Goal: Information Seeking & Learning: Learn about a topic

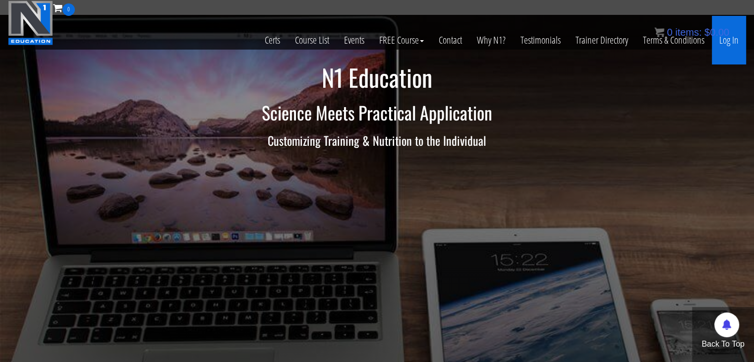
click at [730, 42] on link "Log In" at bounding box center [729, 40] width 34 height 49
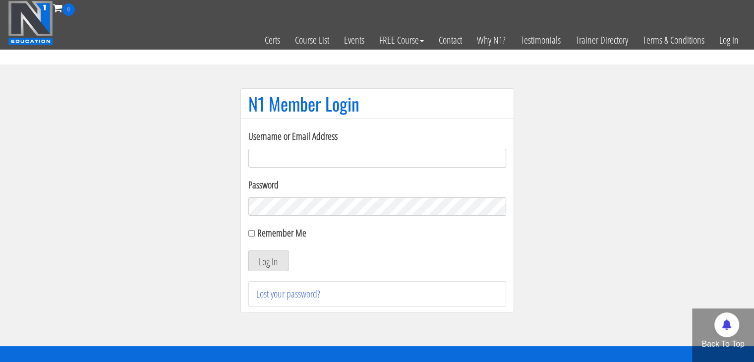
type input "[EMAIL_ADDRESS][DOMAIN_NAME]"
click at [269, 261] on button "Log In" at bounding box center [268, 260] width 40 height 21
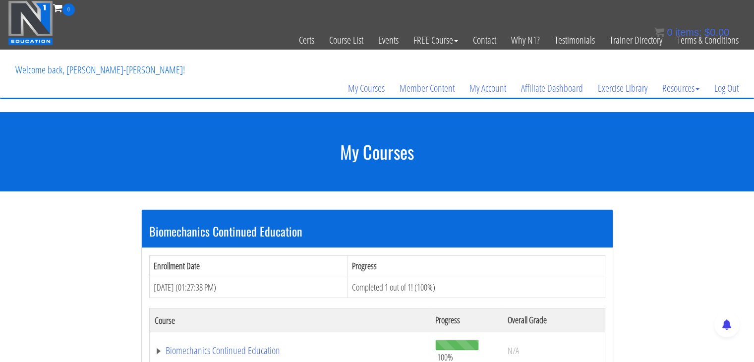
click at [378, 248] on div "Enrollment Date Progress Aug 06, 2025 (01:27:38 PM) Completed 1 out of 1! (100%…" at bounding box center [377, 317] width 471 height 139
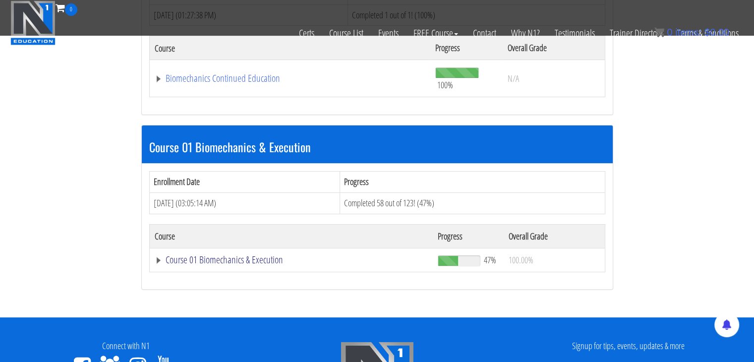
click at [306, 256] on link "Course 01 Biomechanics & Execution" at bounding box center [292, 260] width 274 height 10
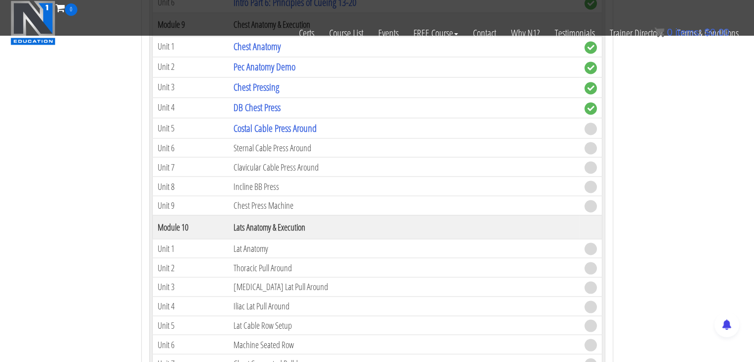
scroll to position [1761, 0]
click at [282, 123] on link "Costal Cable Press Around" at bounding box center [275, 127] width 83 height 13
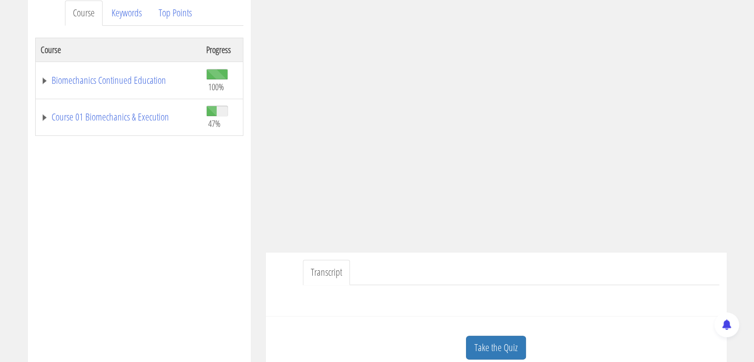
scroll to position [137, 0]
click at [508, 352] on link "Take the Quiz" at bounding box center [496, 348] width 60 height 24
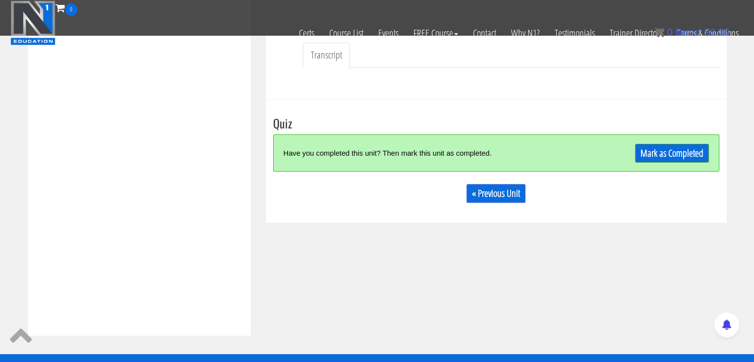
scroll to position [292, 0]
click at [674, 151] on link "Mark as Completed" at bounding box center [672, 153] width 74 height 19
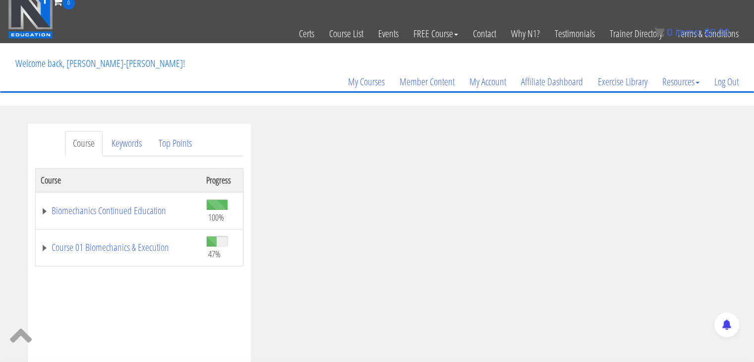
scroll to position [49, 0]
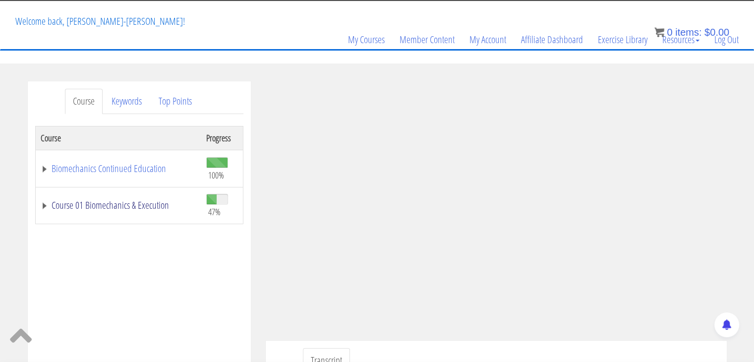
click at [155, 208] on link "Course 01 Biomechanics & Execution" at bounding box center [119, 205] width 156 height 10
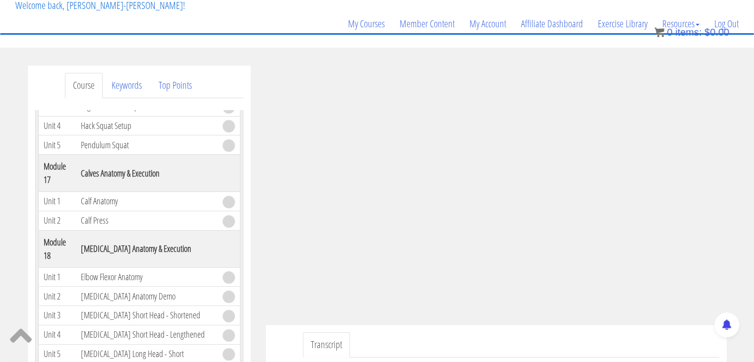
scroll to position [185, 0]
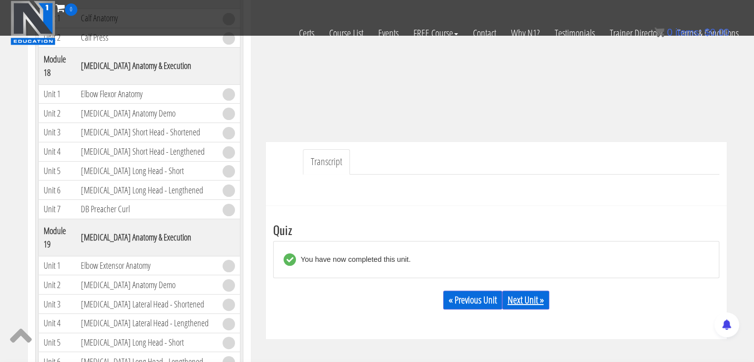
click at [525, 299] on link "Next Unit »" at bounding box center [525, 300] width 47 height 19
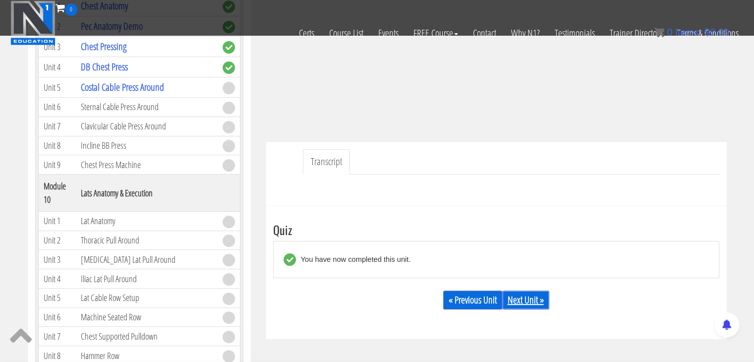
scroll to position [1564, 0]
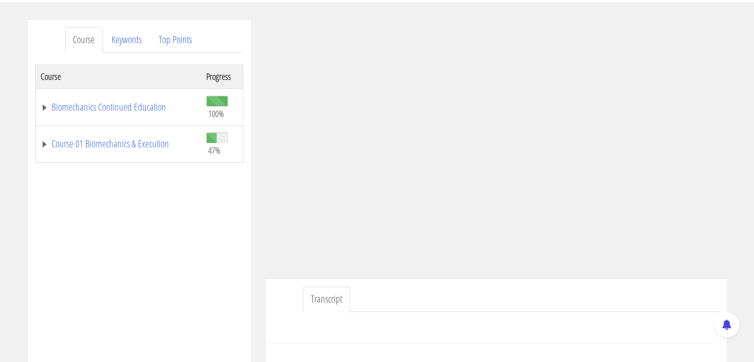
scroll to position [128, 0]
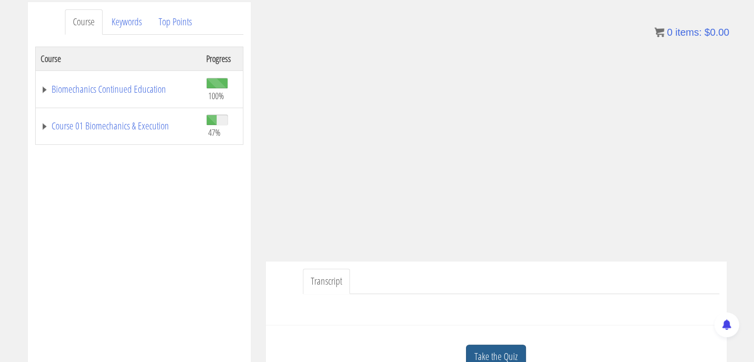
click at [512, 349] on link "Take the Quiz" at bounding box center [496, 357] width 60 height 24
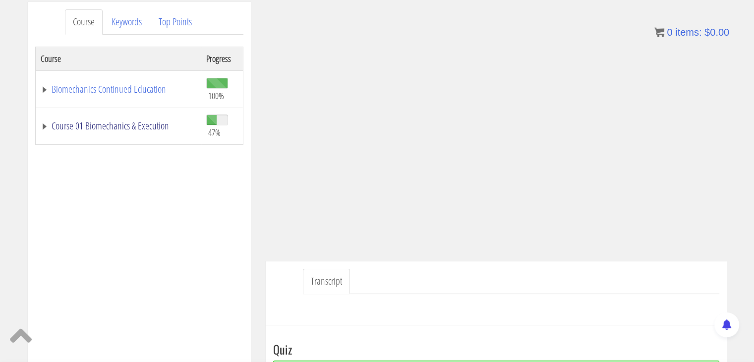
click at [148, 123] on link "Course 01 Biomechanics & Execution" at bounding box center [119, 126] width 156 height 10
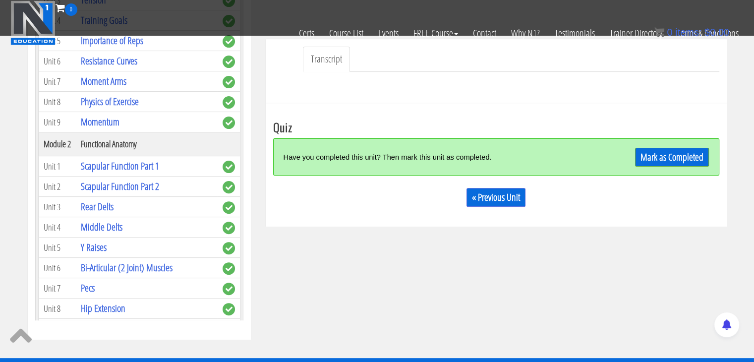
scroll to position [289, 0]
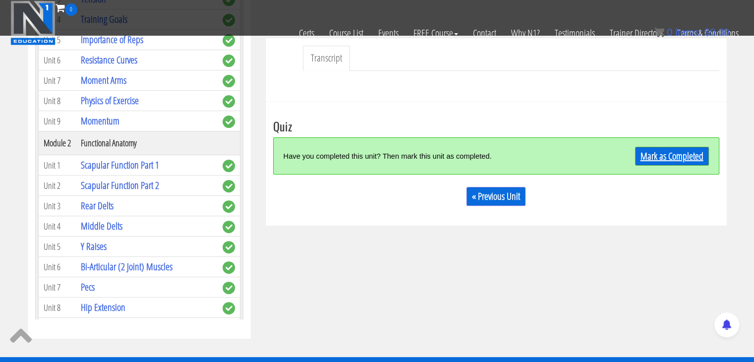
click at [653, 151] on link "Mark as Completed" at bounding box center [672, 156] width 74 height 19
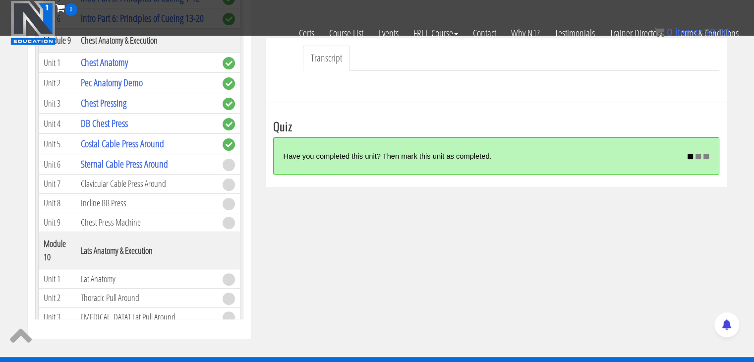
scroll to position [1404, 0]
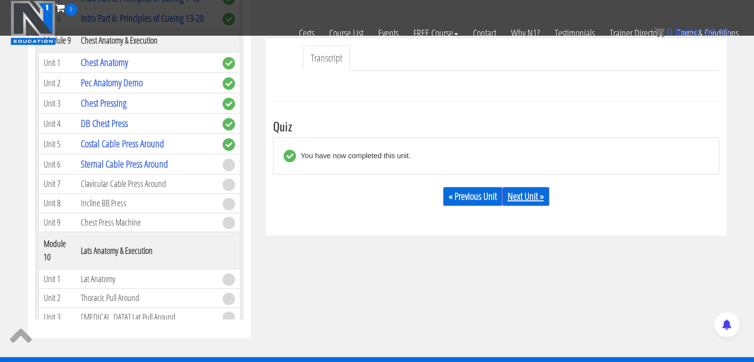
click at [514, 197] on link "Next Unit »" at bounding box center [525, 196] width 47 height 19
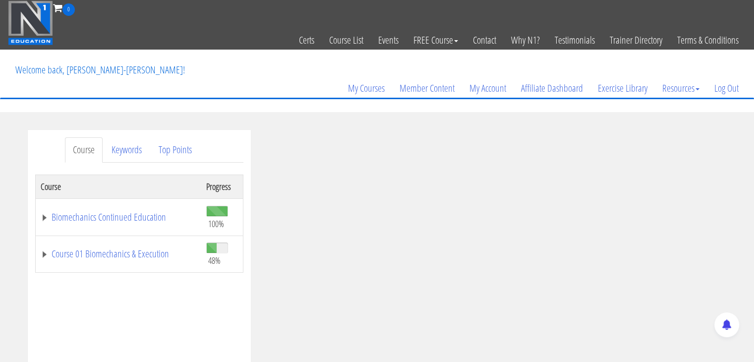
scroll to position [143, 0]
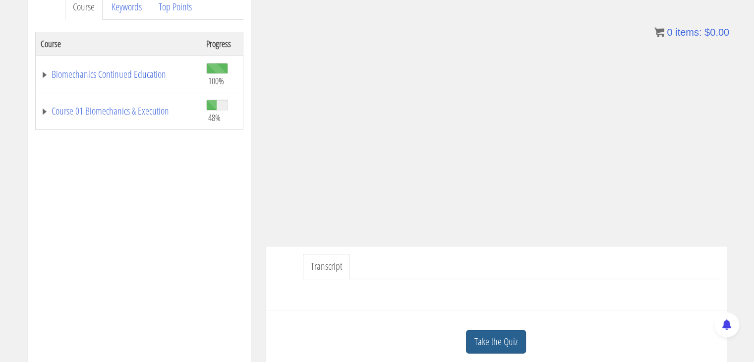
click at [505, 353] on link "Take the Quiz" at bounding box center [496, 342] width 60 height 24
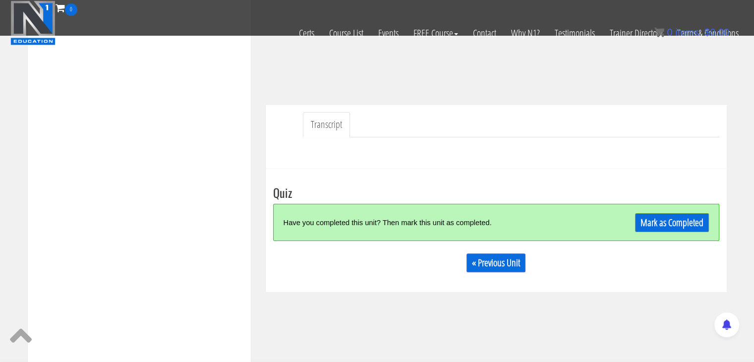
scroll to position [222, 0]
click at [705, 218] on link "Mark as Completed" at bounding box center [672, 222] width 74 height 19
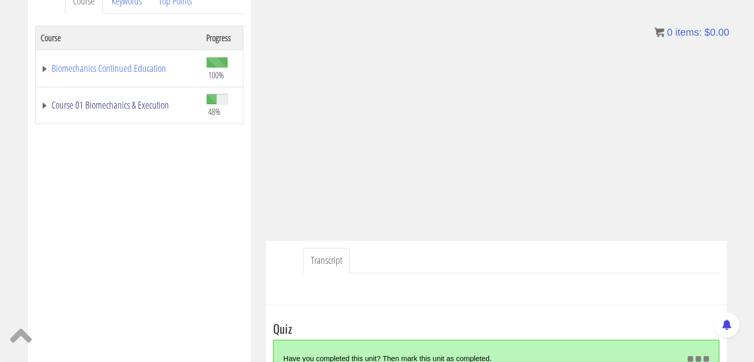
scroll to position [151, 0]
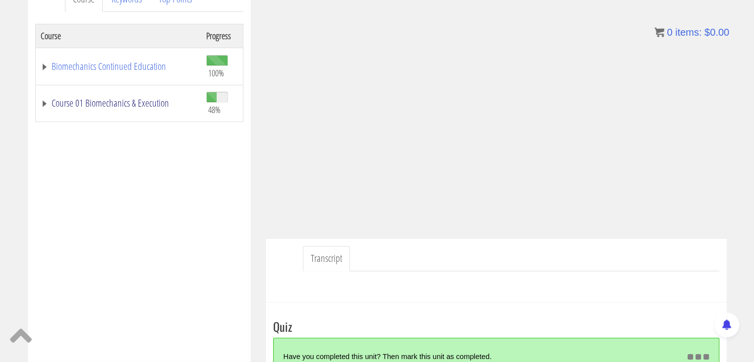
click at [104, 105] on link "Course 01 Biomechanics & Execution" at bounding box center [119, 103] width 156 height 10
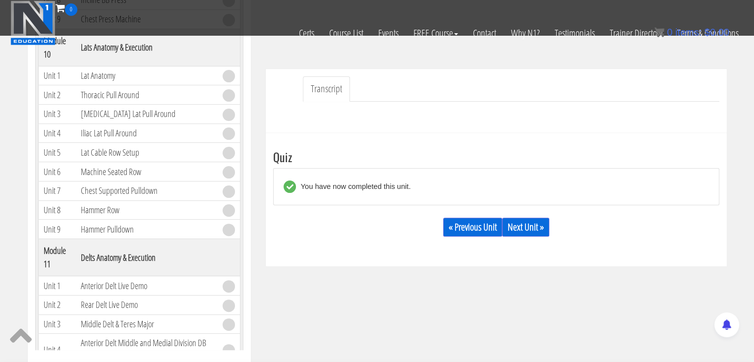
scroll to position [266, 0]
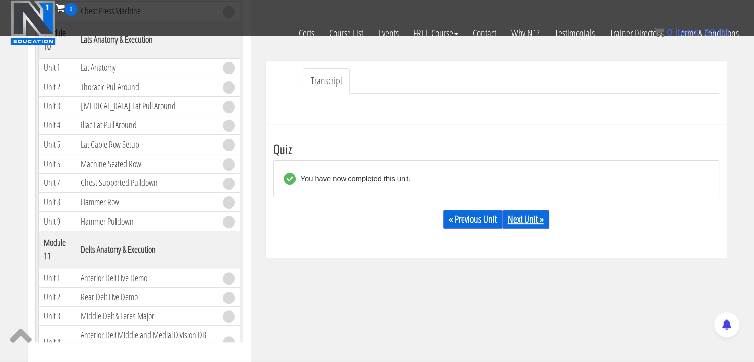
click at [530, 215] on link "Next Unit »" at bounding box center [525, 219] width 47 height 19
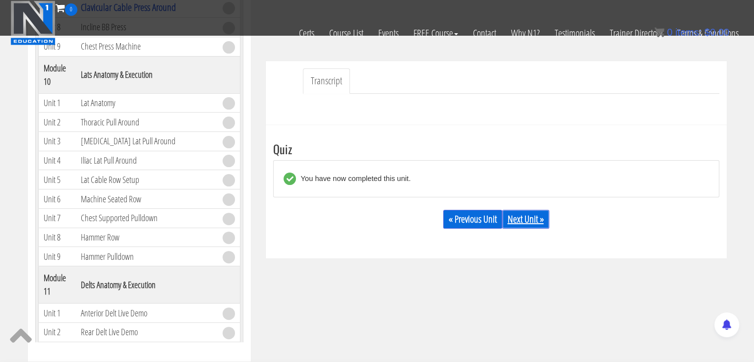
scroll to position [1602, 0]
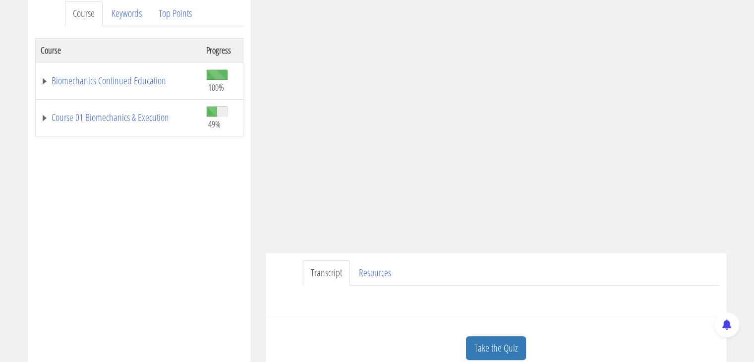
scroll to position [137, 0]
click at [115, 114] on link "Course 01 Biomechanics & Execution" at bounding box center [119, 117] width 156 height 10
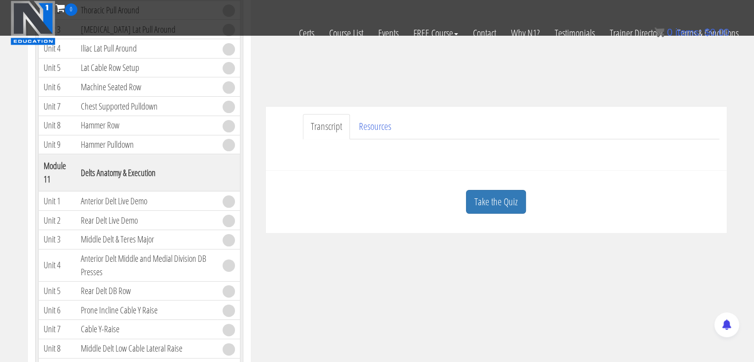
scroll to position [222, 0]
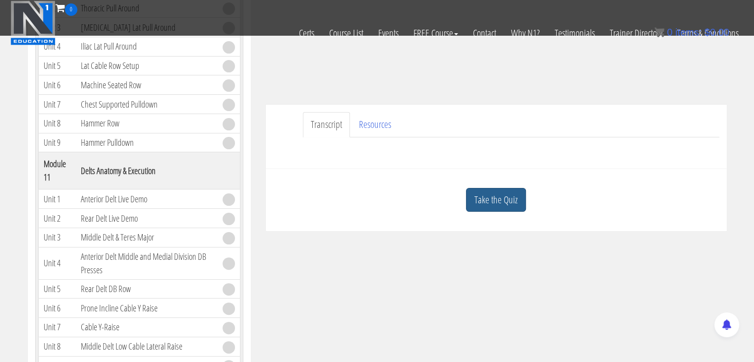
click at [487, 197] on link "Take the Quiz" at bounding box center [496, 200] width 60 height 24
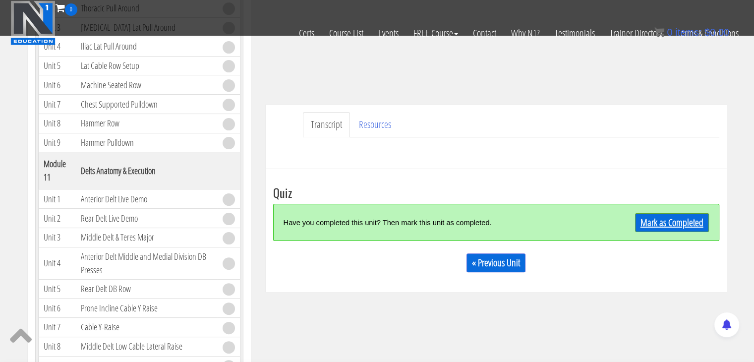
click at [640, 219] on link "Mark as Completed" at bounding box center [672, 222] width 74 height 19
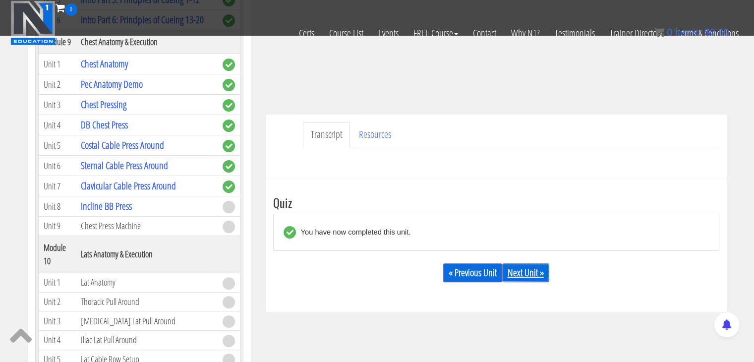
scroll to position [213, 0]
click at [518, 276] on link "Next Unit »" at bounding box center [525, 271] width 47 height 19
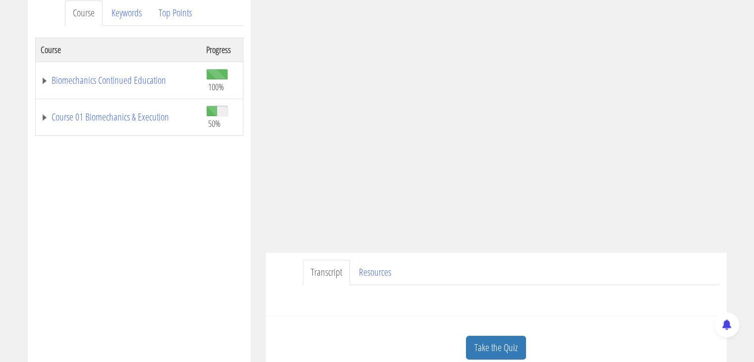
scroll to position [141, 0]
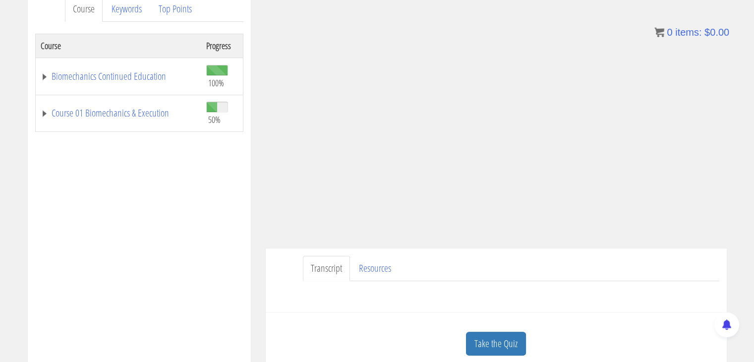
drag, startPoint x: 706, startPoint y: 283, endPoint x: 601, endPoint y: 299, distance: 106.3
click at [597, 303] on div at bounding box center [496, 293] width 446 height 24
click at [514, 348] on link "Take the Quiz" at bounding box center [496, 344] width 60 height 24
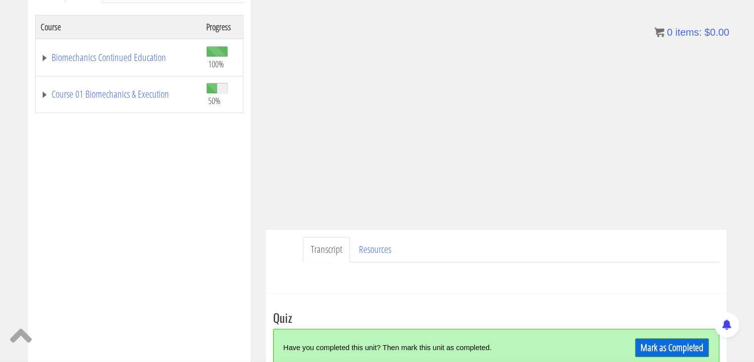
scroll to position [160, 0]
click at [672, 347] on link "Mark as Completed" at bounding box center [672, 347] width 74 height 19
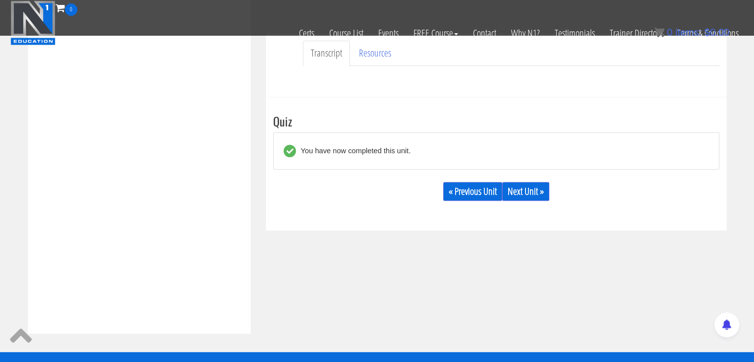
scroll to position [295, 0]
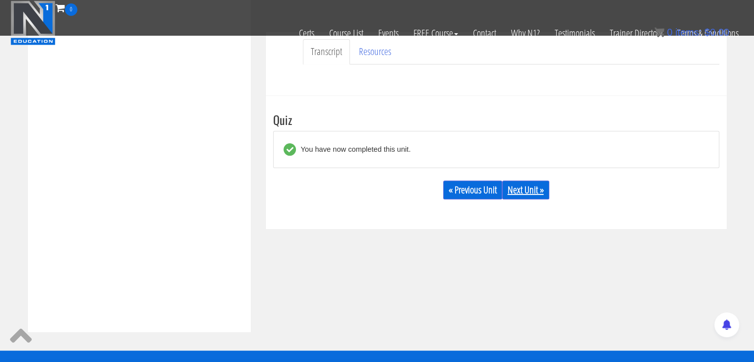
click at [539, 190] on link "Next Unit »" at bounding box center [525, 190] width 47 height 19
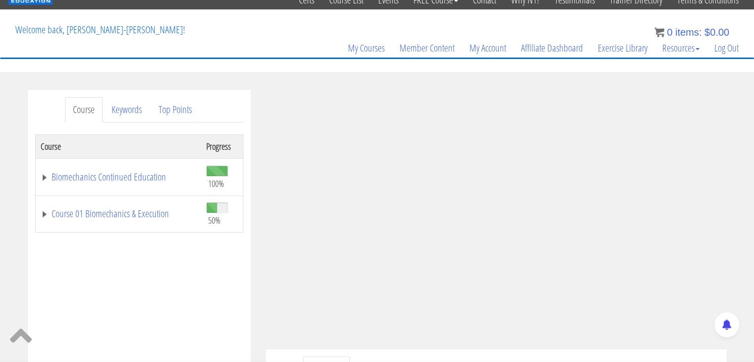
scroll to position [42, 0]
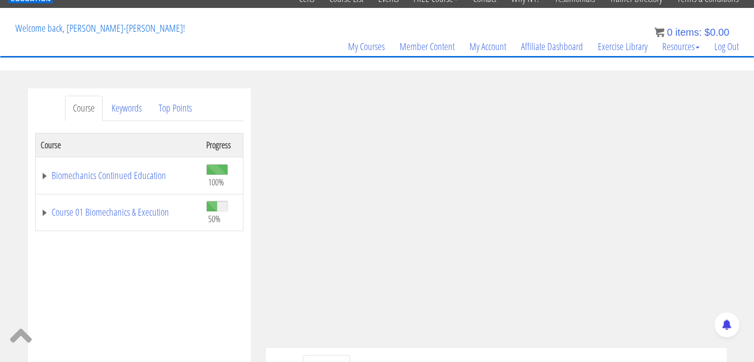
click at [185, 223] on td "Course 01 Biomechanics & Execution" at bounding box center [118, 212] width 166 height 37
click at [145, 207] on link "Course 01 Biomechanics & Execution" at bounding box center [119, 212] width 156 height 10
